Goal: Task Accomplishment & Management: Complete application form

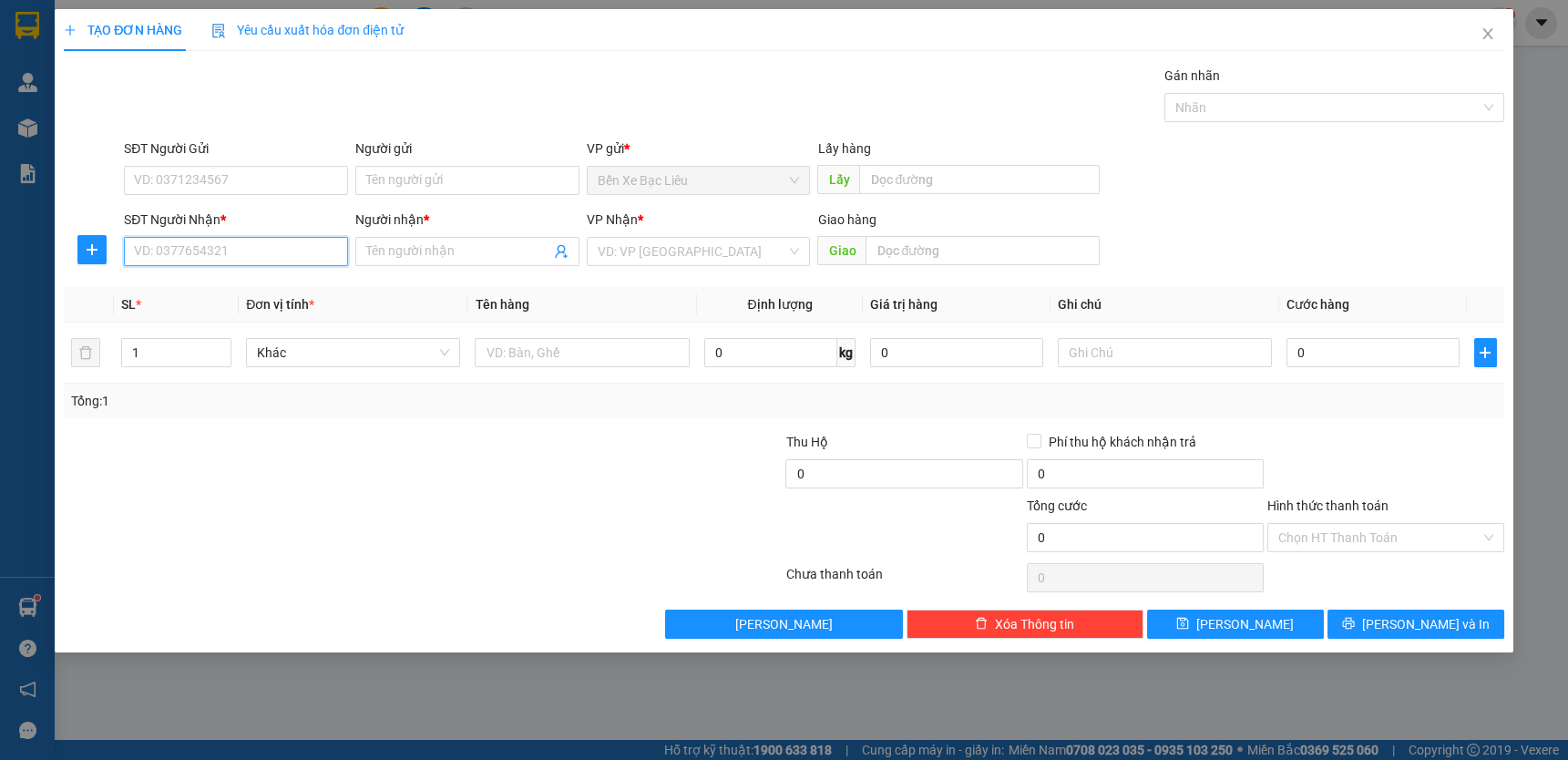
click at [247, 255] on input "SĐT Người Nhận *" at bounding box center [236, 251] width 224 height 29
click at [310, 292] on div "0901366919 - [PERSON_NAME]" at bounding box center [236, 288] width 202 height 20
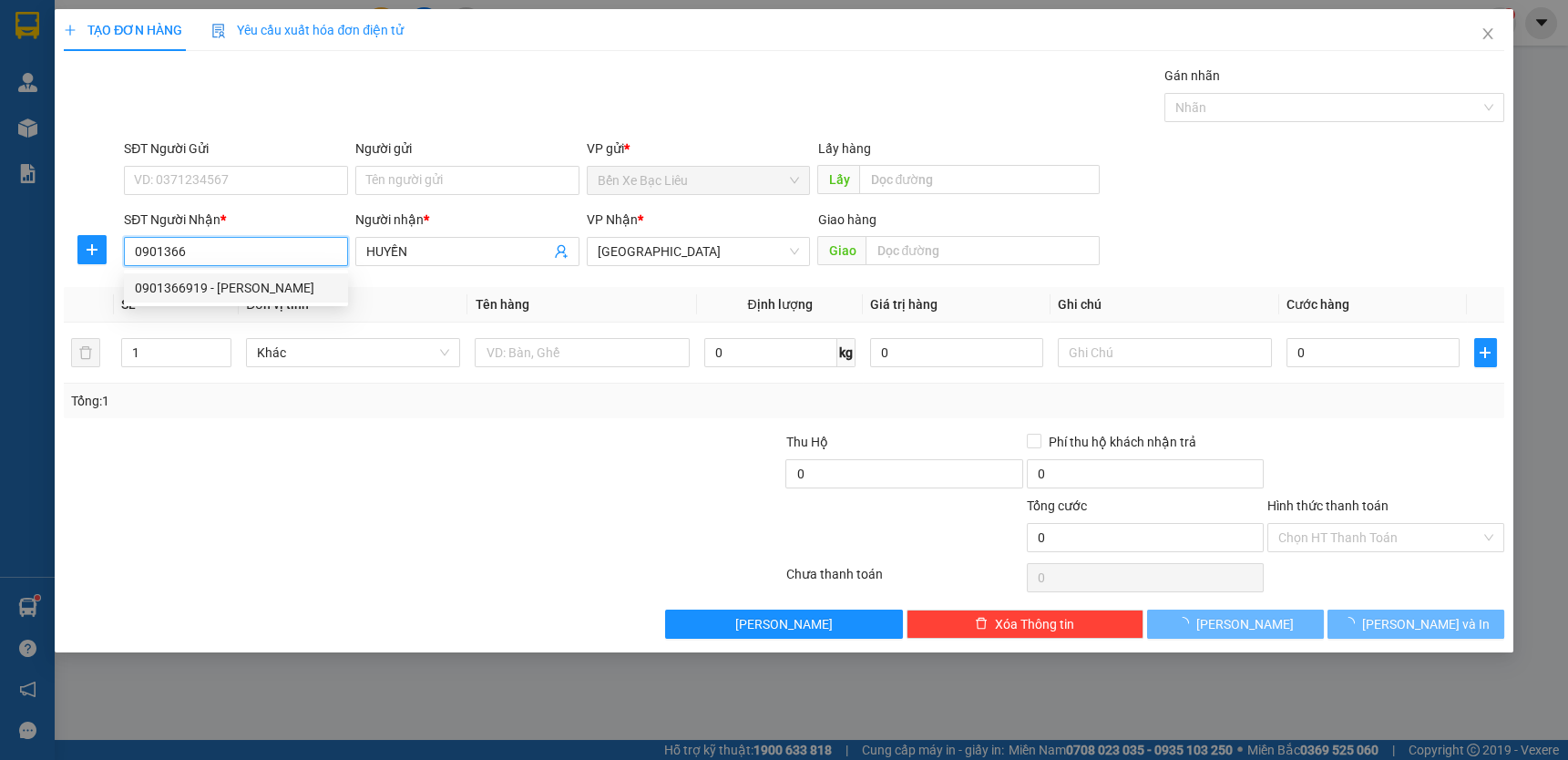
type input "0901366919"
type input "HUYỀN"
type input "50.000"
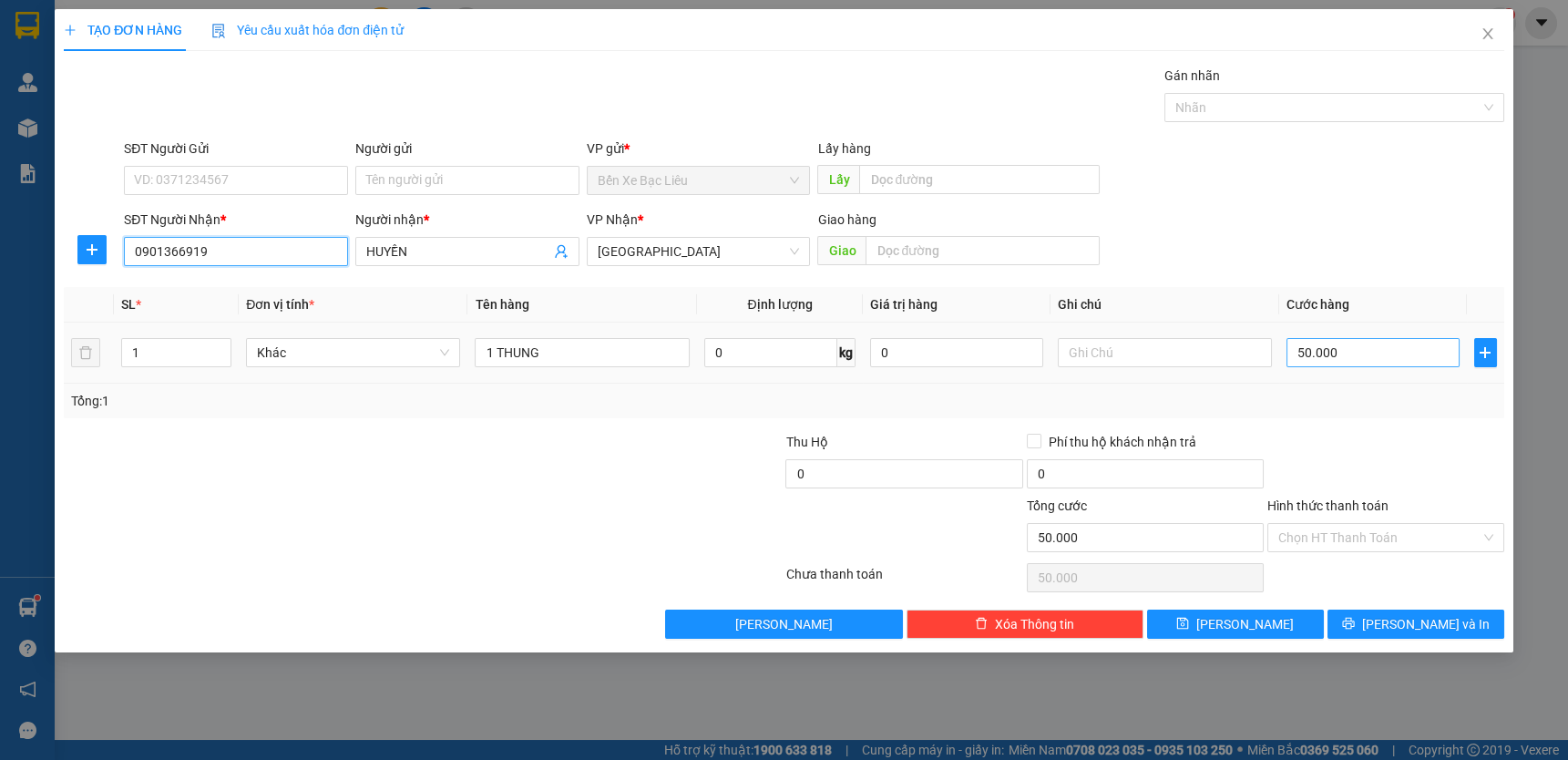
type input "0901366919"
click at [1309, 355] on input "50.000" at bounding box center [1372, 352] width 173 height 29
type input "0"
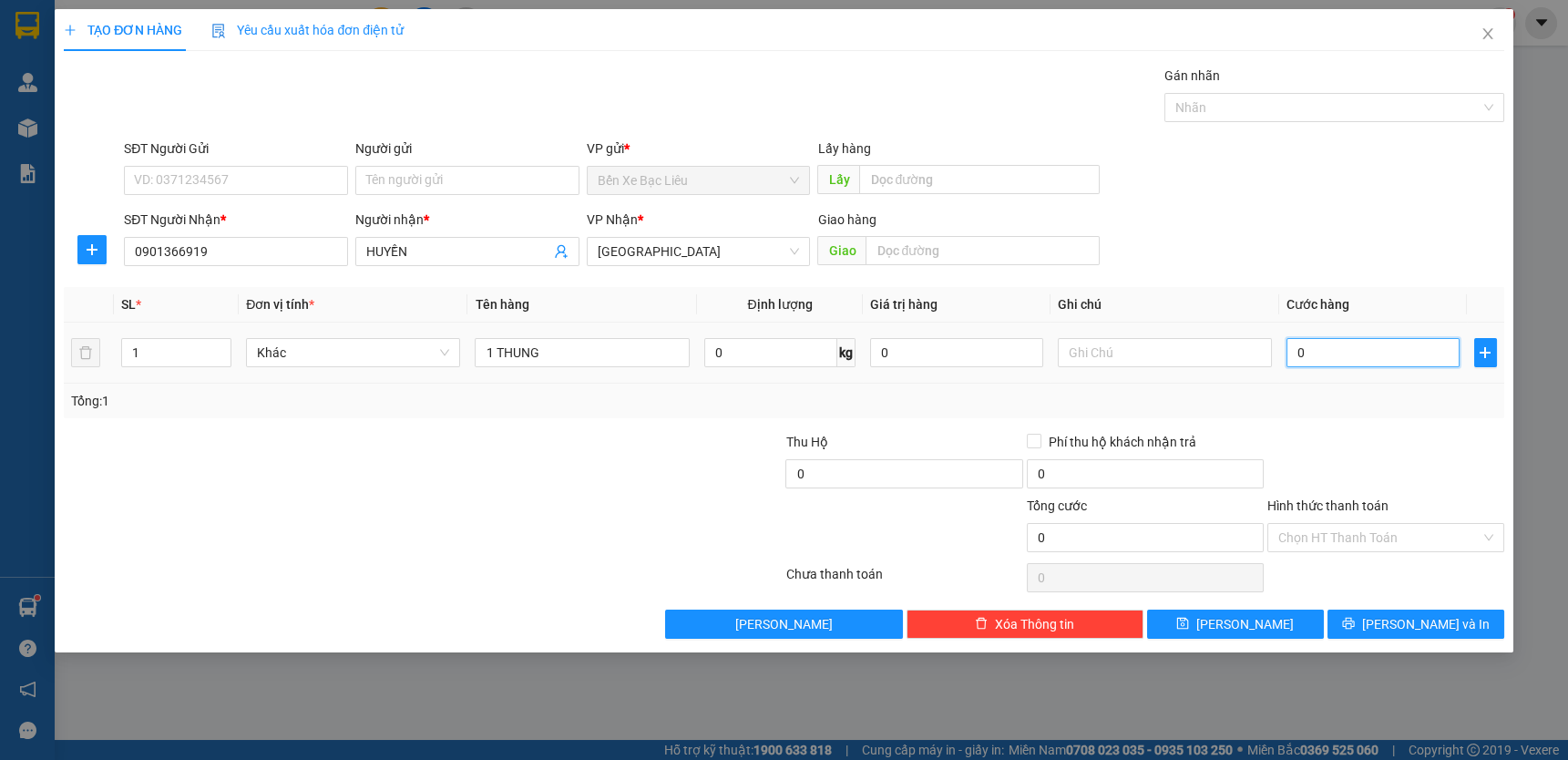
click at [1289, 357] on input "0" at bounding box center [1372, 352] width 173 height 29
type input "40"
type input "40.000"
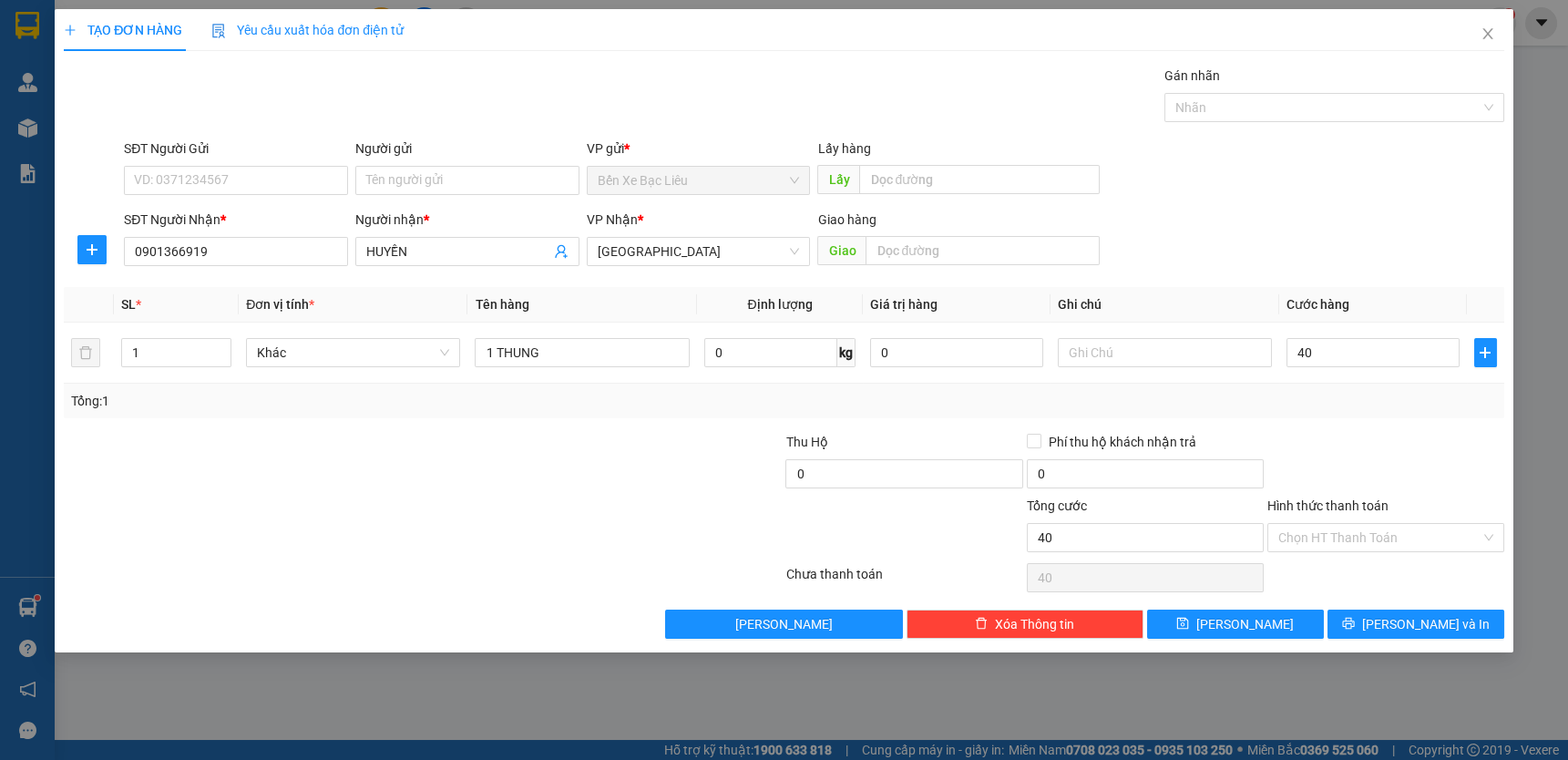
type input "40.000"
drag, startPoint x: 1376, startPoint y: 439, endPoint x: 1393, endPoint y: 490, distance: 53.9
click at [1376, 441] on div at bounding box center [1385, 464] width 241 height 64
click at [1408, 531] on input "Hình thức thanh toán" at bounding box center [1379, 537] width 202 height 27
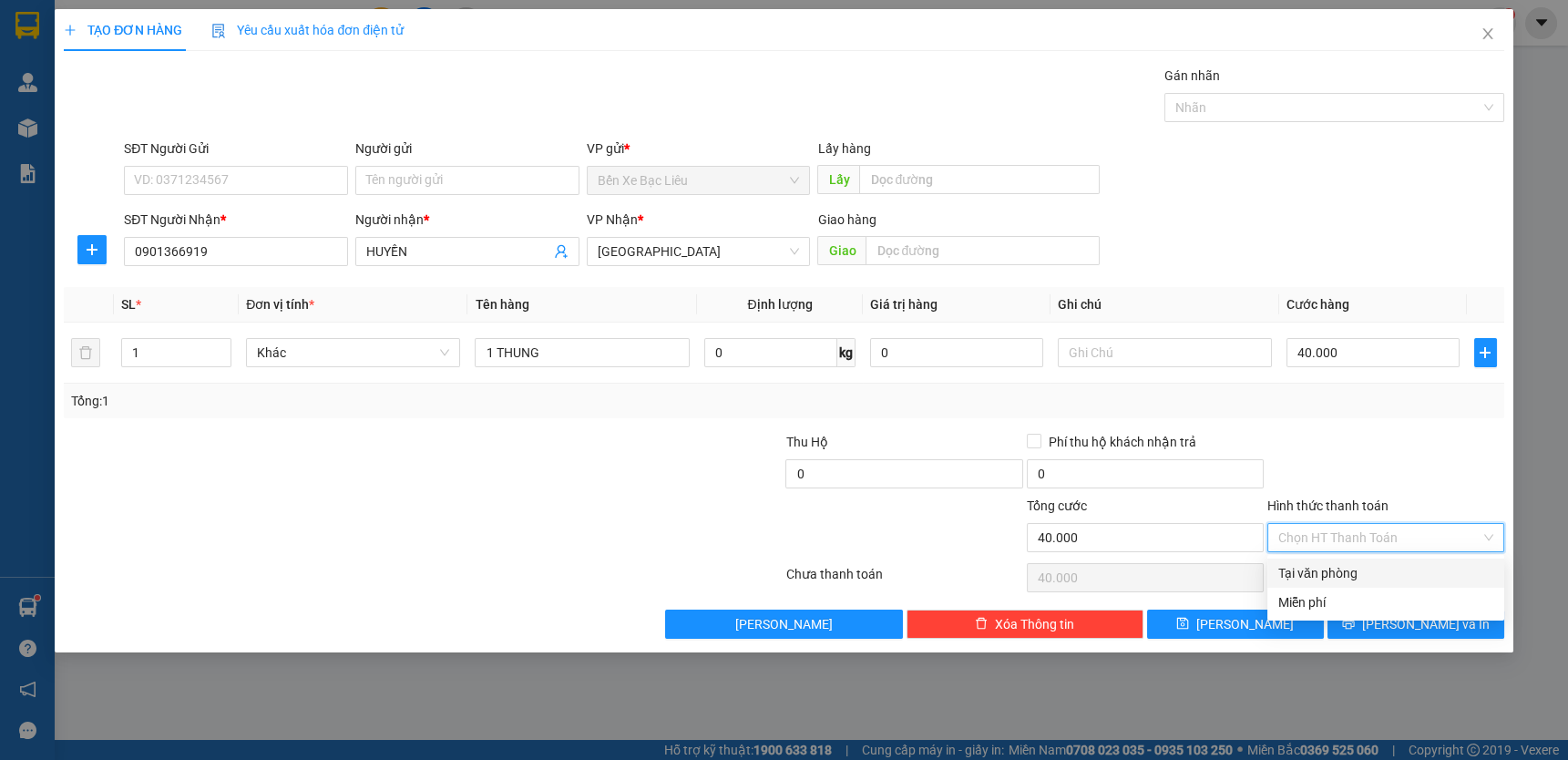
click at [1421, 569] on div "Tại văn phòng" at bounding box center [1385, 573] width 215 height 20
type input "0"
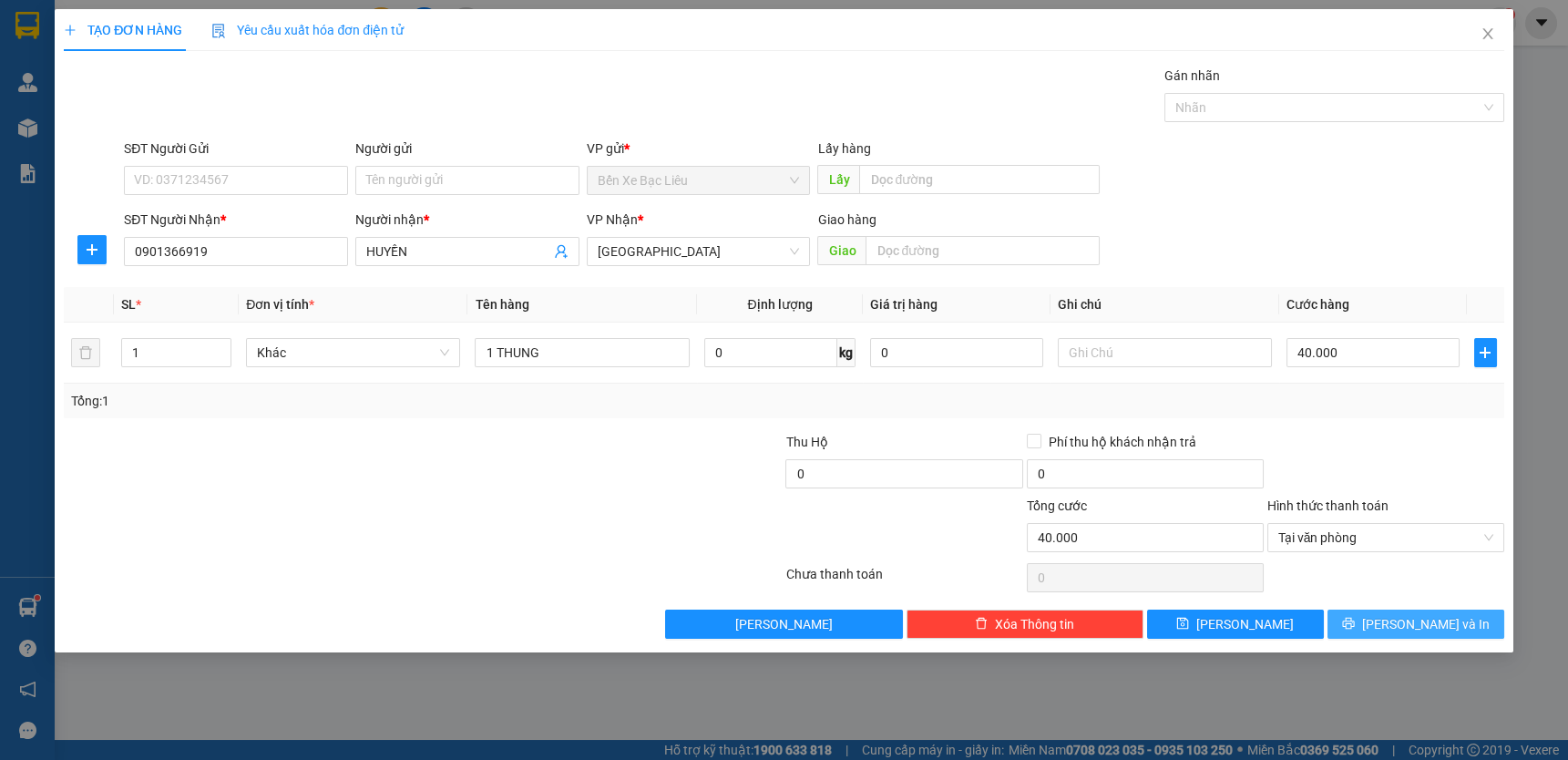
click at [1437, 622] on span "[PERSON_NAME] và In" at bounding box center [1426, 624] width 128 height 20
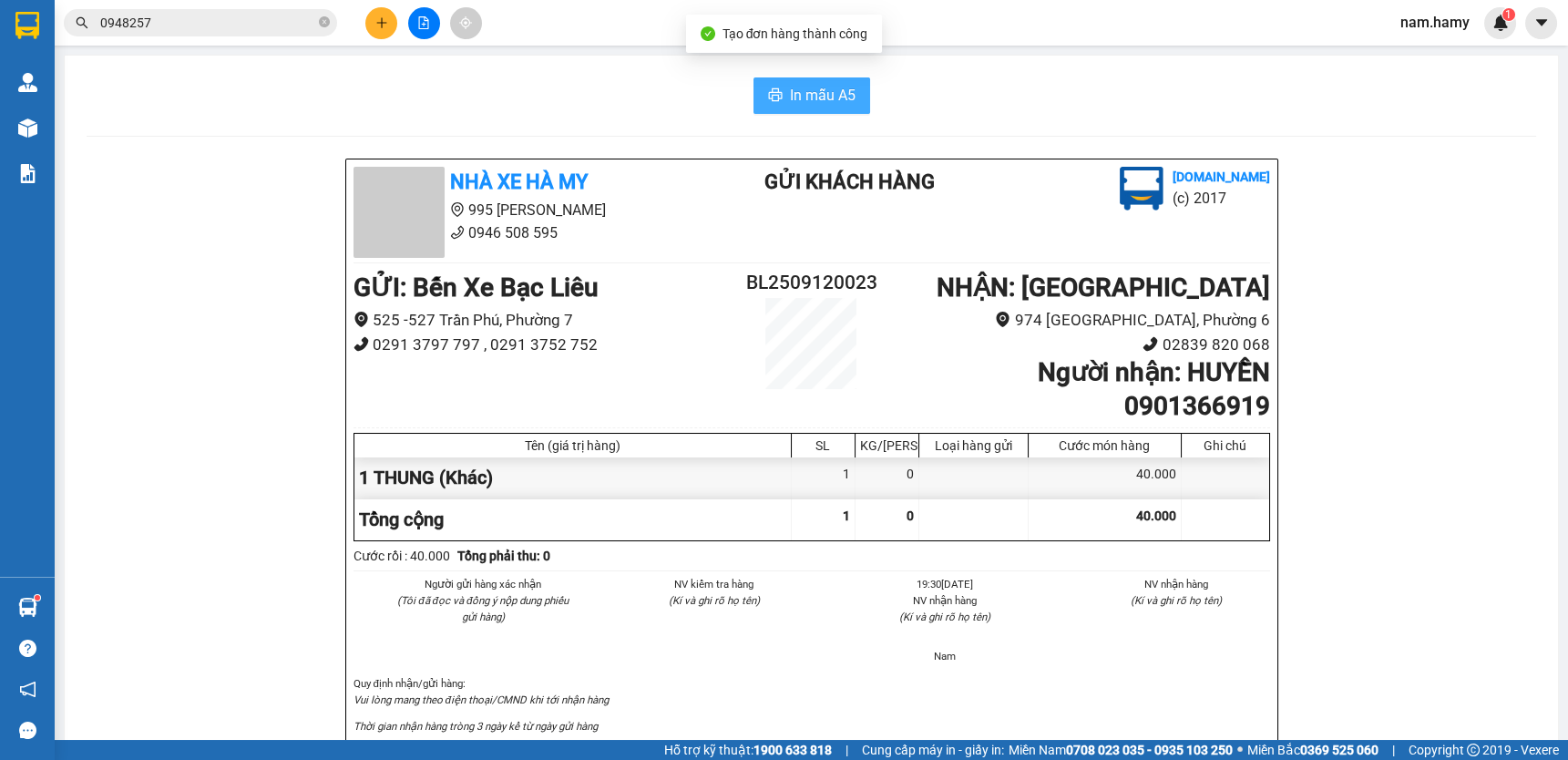
click at [803, 102] on span "In mẫu A5" at bounding box center [823, 95] width 66 height 23
